Goal: Task Accomplishment & Management: Manage account settings

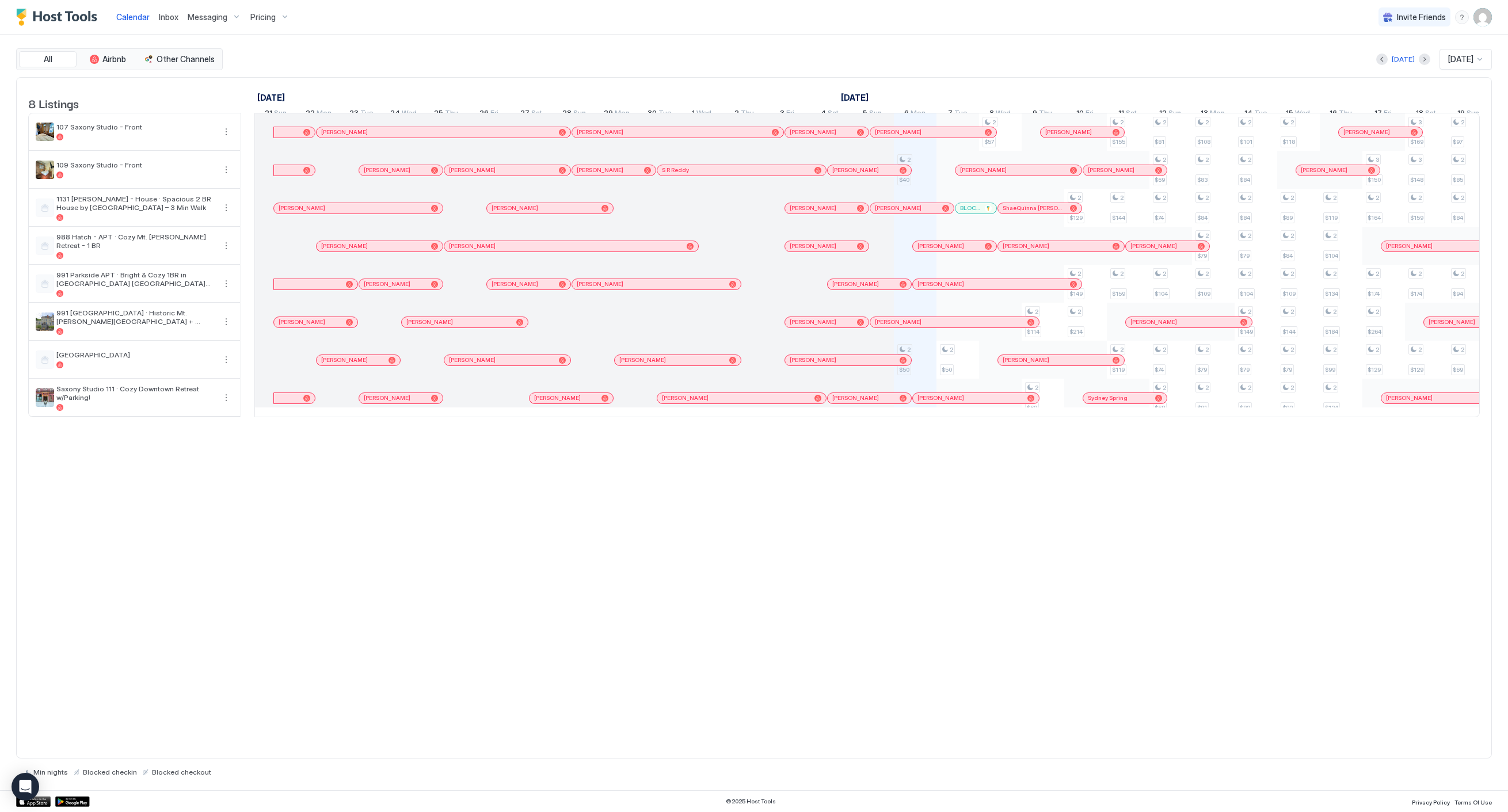
scroll to position [0, 640]
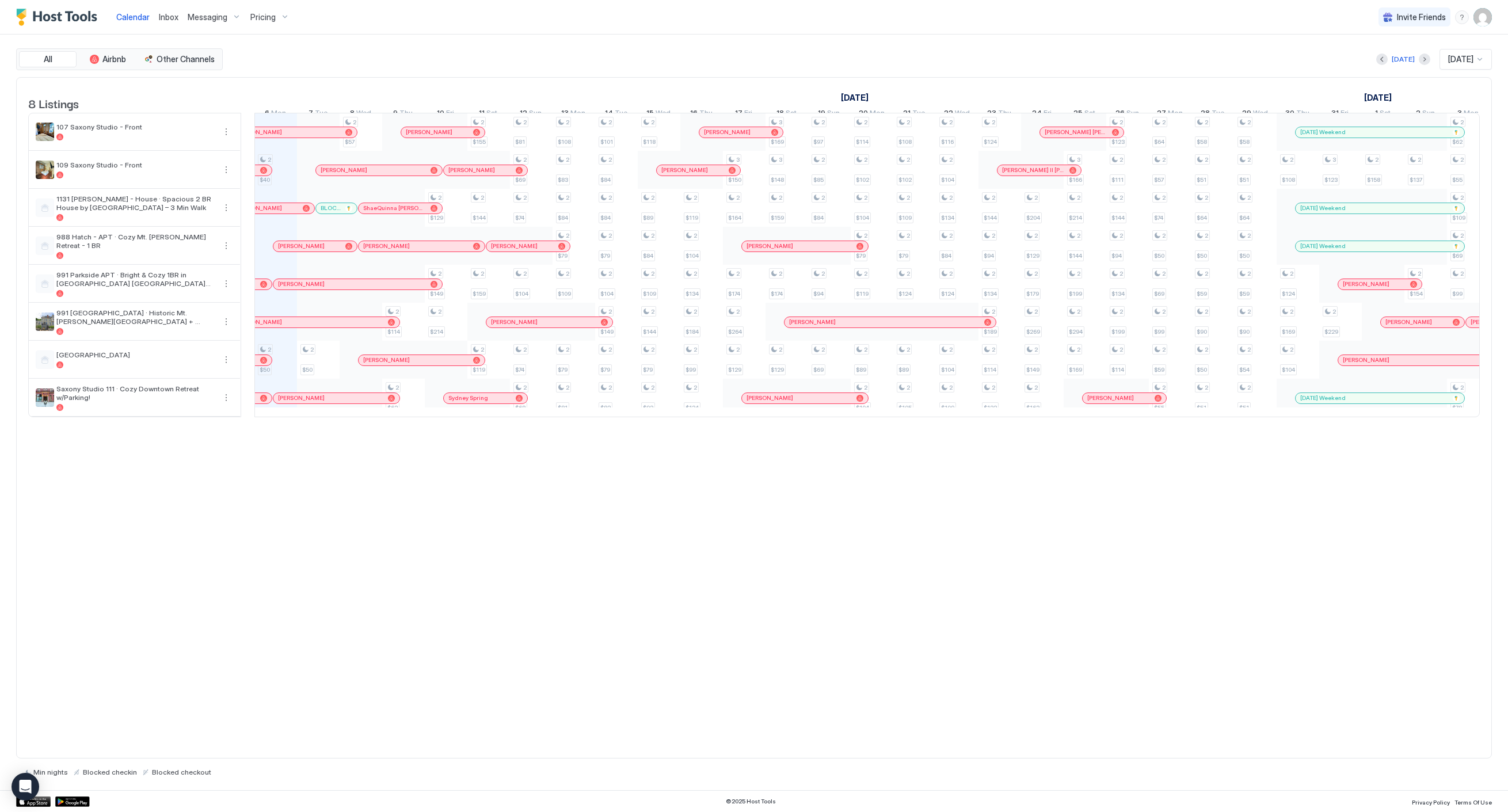
click at [1478, 13] on img "User profile" at bounding box center [1483, 17] width 19 height 19
click at [1399, 65] on div "Settings" at bounding box center [1418, 65] width 146 height 20
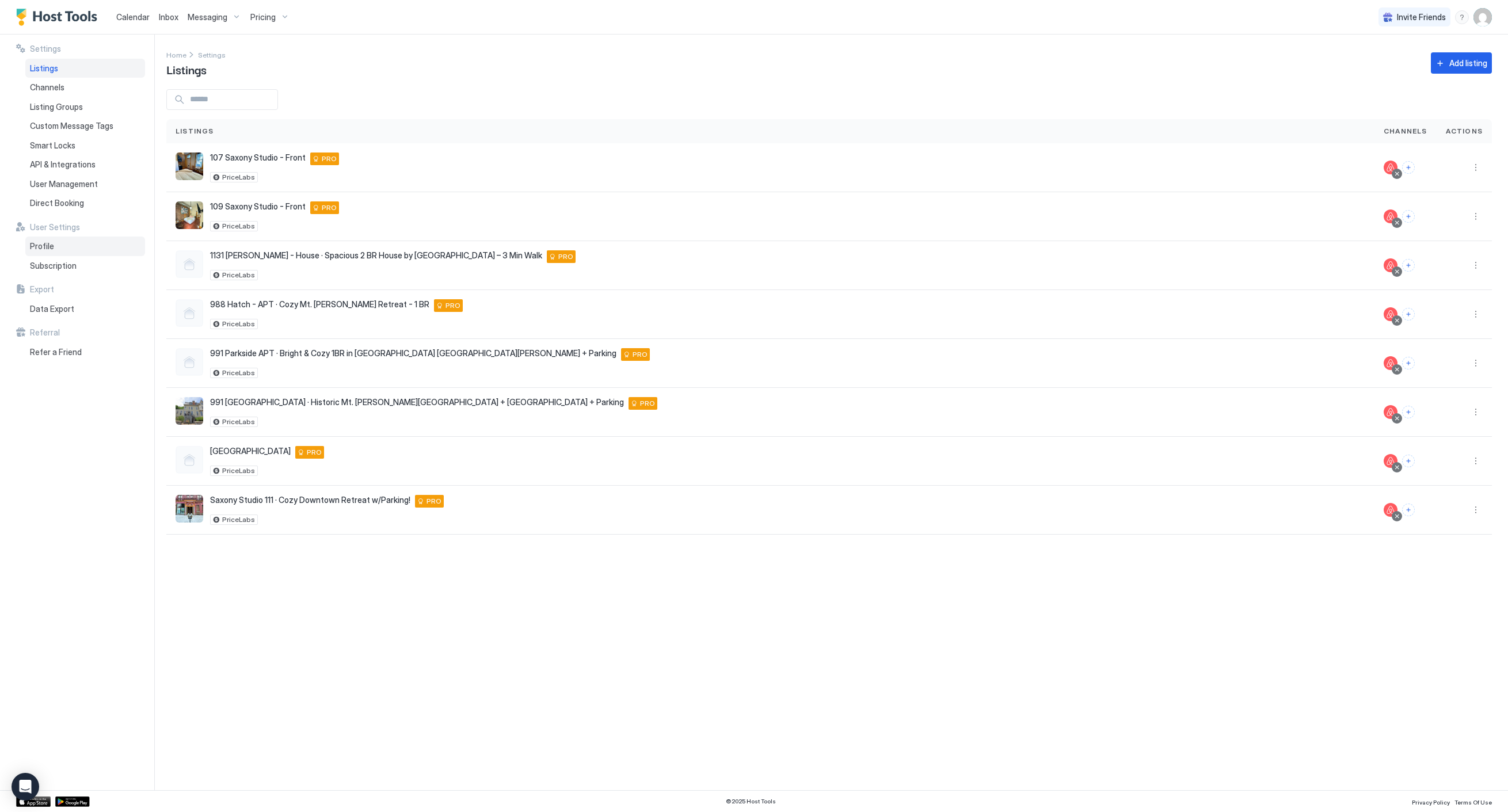
click at [49, 246] on span "Profile" at bounding box center [42, 247] width 24 height 11
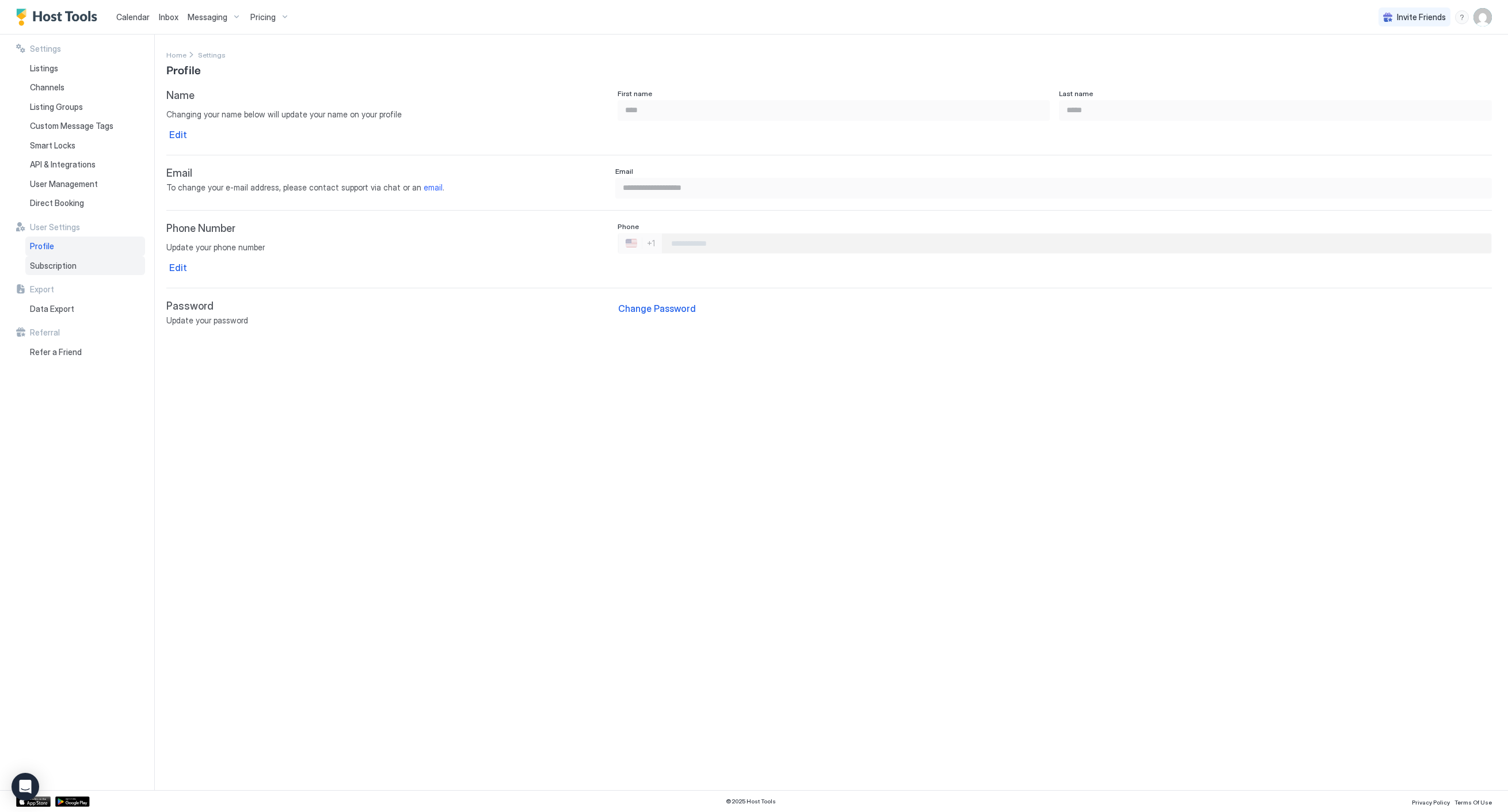
click at [60, 263] on span "Subscription" at bounding box center [53, 266] width 47 height 11
